Goal: Information Seeking & Learning: Learn about a topic

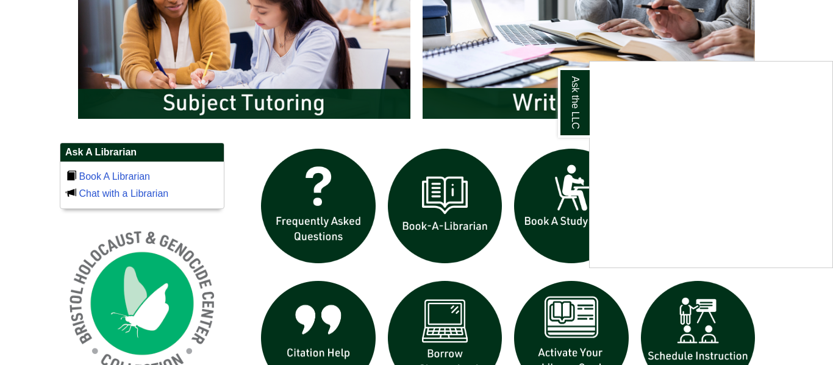
scroll to position [718, 0]
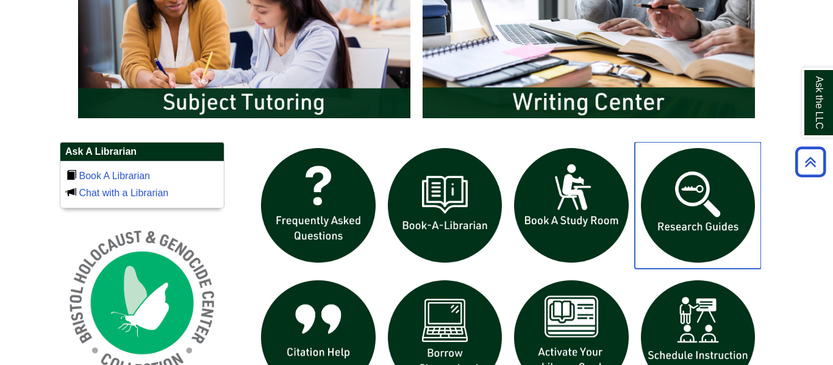
click at [701, 234] on img "slideshow" at bounding box center [698, 205] width 127 height 127
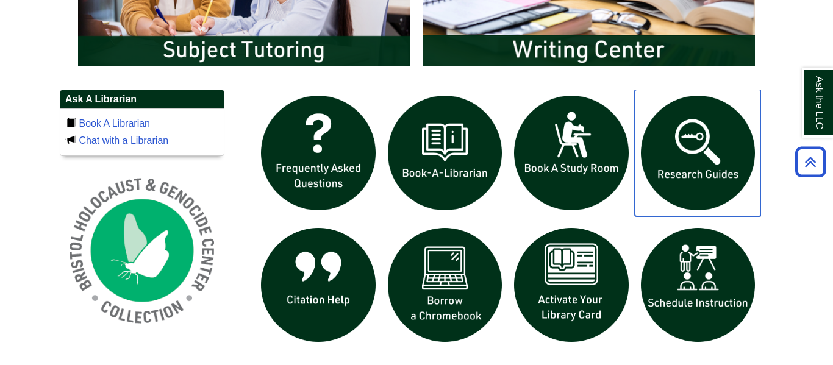
scroll to position [779, 0]
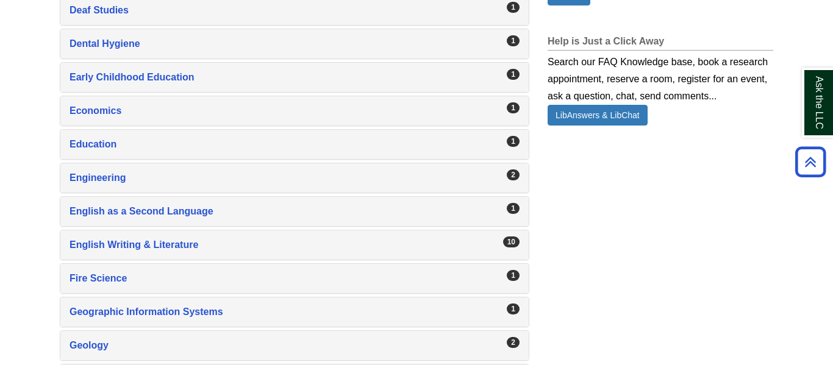
scroll to position [919, 0]
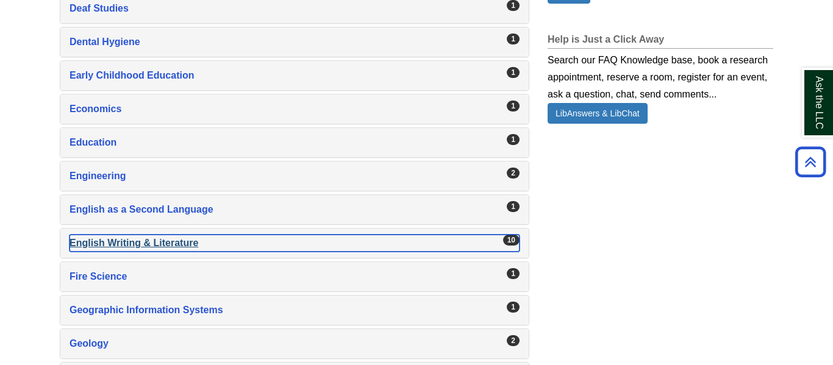
click at [103, 238] on div "English Writing & Literature , 10 guides" at bounding box center [295, 243] width 450 height 17
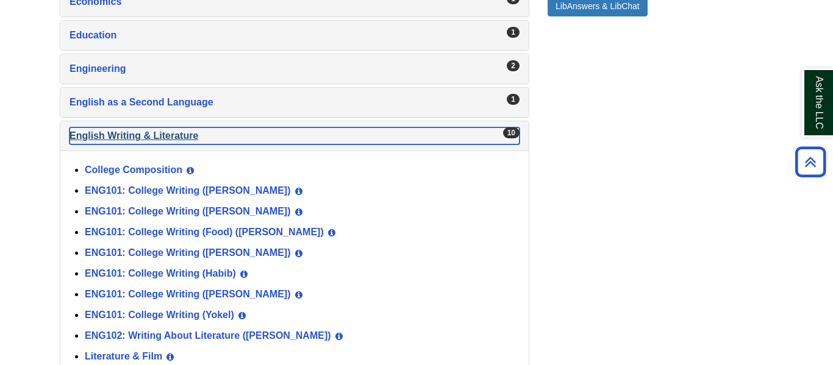
scroll to position [1036, 0]
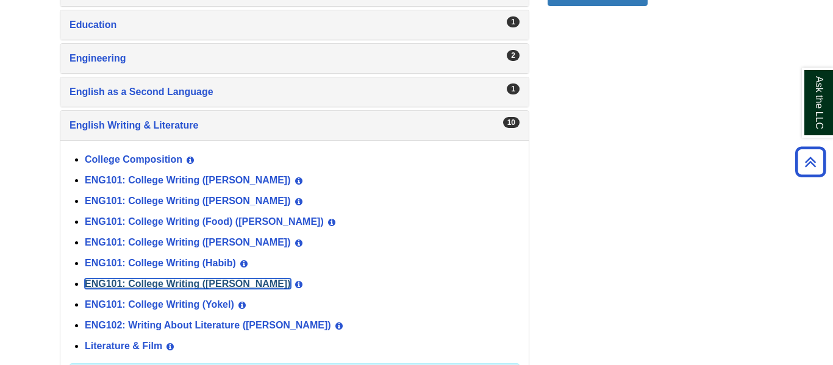
click at [138, 287] on link "ENG101: College Writing ([PERSON_NAME])" at bounding box center [188, 284] width 206 height 10
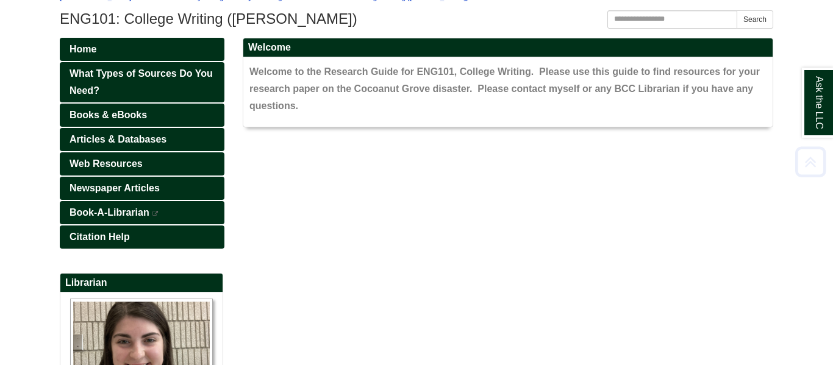
scroll to position [149, 0]
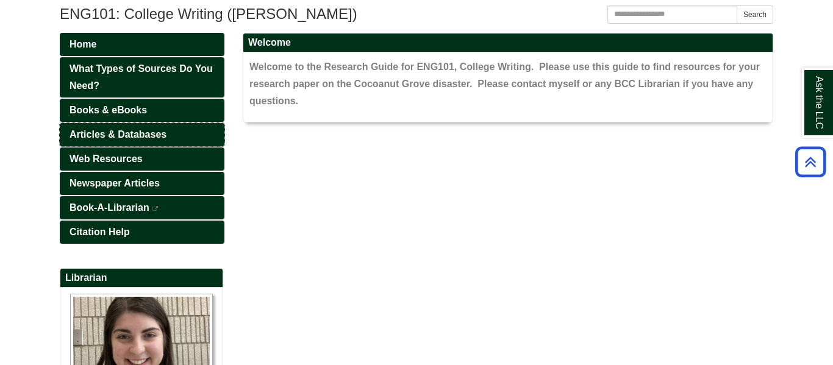
click at [116, 138] on span "Articles & Databases" at bounding box center [118, 134] width 97 height 10
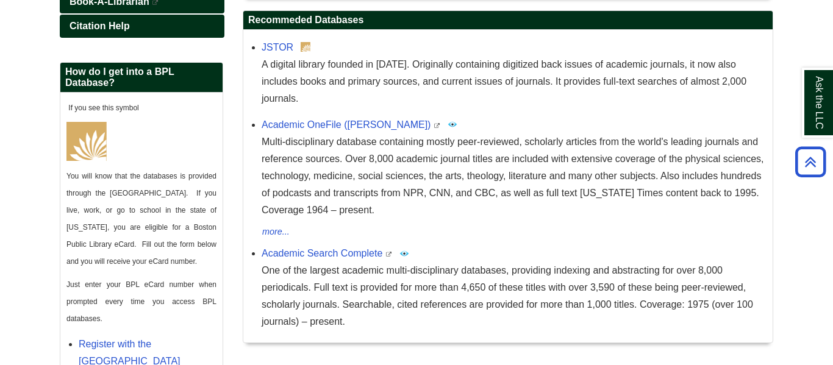
scroll to position [353, 0]
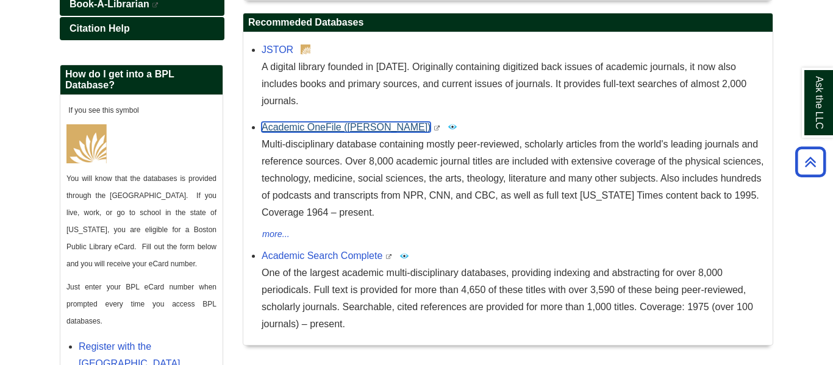
click at [310, 132] on link "Academic OneFile (Gale)" at bounding box center [346, 127] width 169 height 10
